Goal: Transaction & Acquisition: Purchase product/service

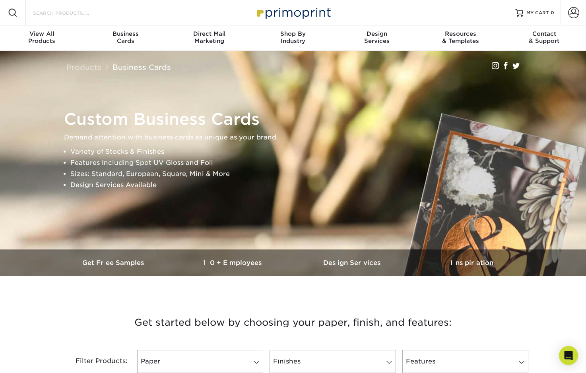
click at [46, 12] on input "Search Products" at bounding box center [70, 13] width 77 height 10
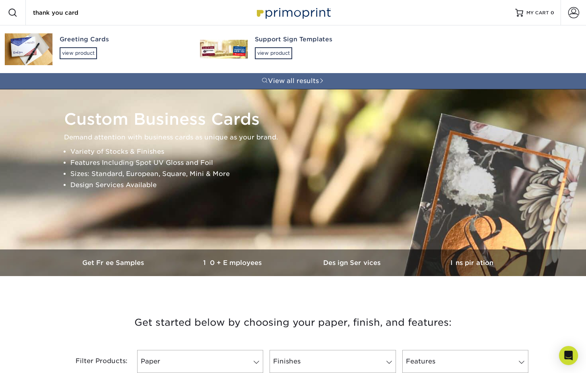
type input "thank you card"
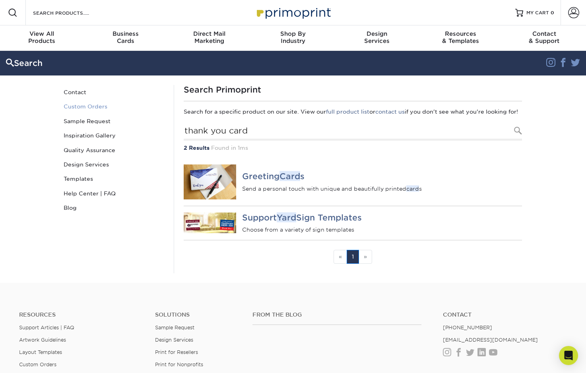
click at [85, 105] on link "Custom Orders" at bounding box center [113, 106] width 107 height 14
click at [81, 107] on link "Custom Orders" at bounding box center [113, 106] width 107 height 14
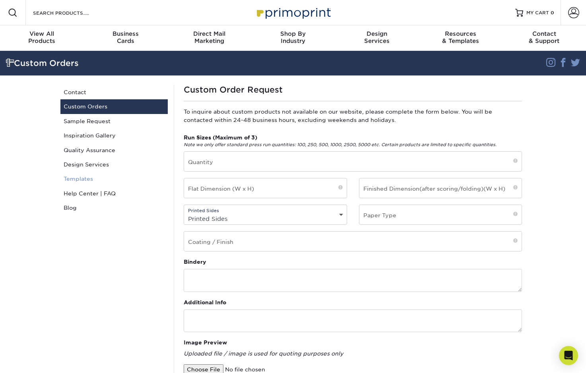
click at [79, 176] on link "Templates" at bounding box center [113, 179] width 107 height 14
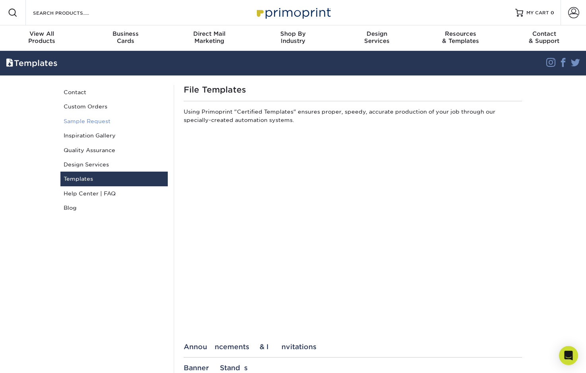
click at [87, 122] on link "Sample Request" at bounding box center [113, 121] width 107 height 14
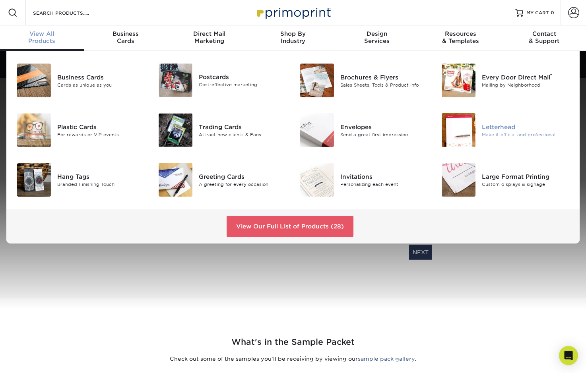
click at [500, 130] on div "Letterhead" at bounding box center [525, 126] width 88 height 9
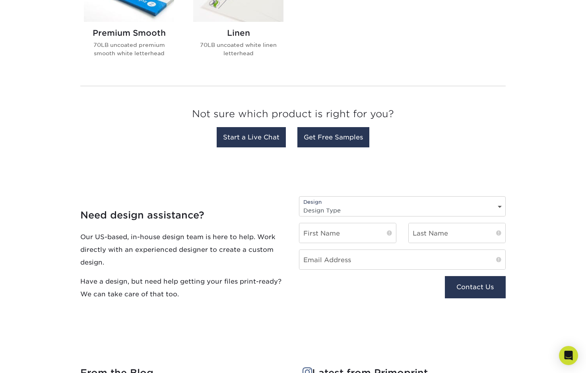
scroll to position [397, 0]
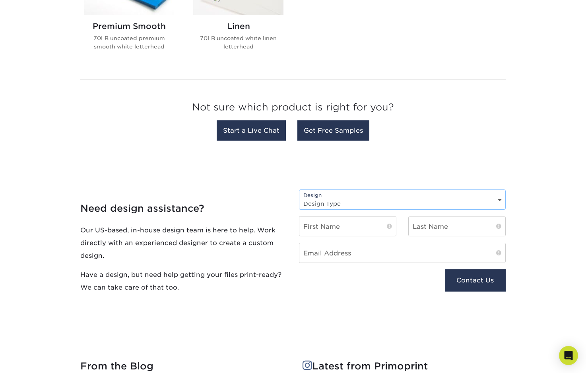
click at [342, 205] on select "Design Type Design Edits New Design" at bounding box center [402, 204] width 206 height 12
select select "New Design"
click at [299, 198] on select "Design Type Design Edits New Design" at bounding box center [402, 204] width 206 height 12
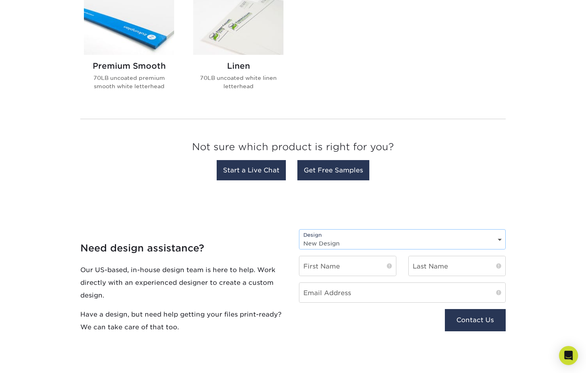
scroll to position [238, 0]
